Goal: Check status: Check status

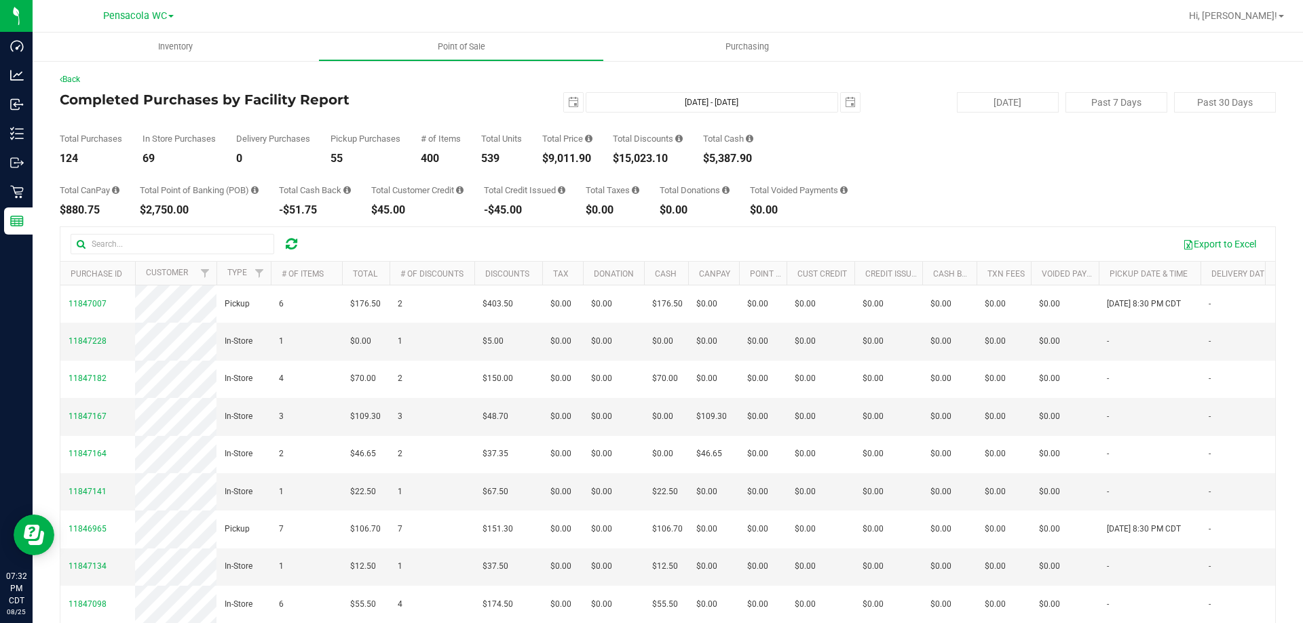
drag, startPoint x: 166, startPoint y: 79, endPoint x: 151, endPoint y: 72, distance: 16.4
drag, startPoint x: 151, startPoint y: 72, endPoint x: 492, endPoint y: 64, distance: 340.6
click at [492, 64] on div "Back Completed Purchases by Facility Report 2025-08-25 Aug 25, 2025 - Aug 25, 2…" at bounding box center [668, 393] width 1270 height 666
